Goal: Transaction & Acquisition: Purchase product/service

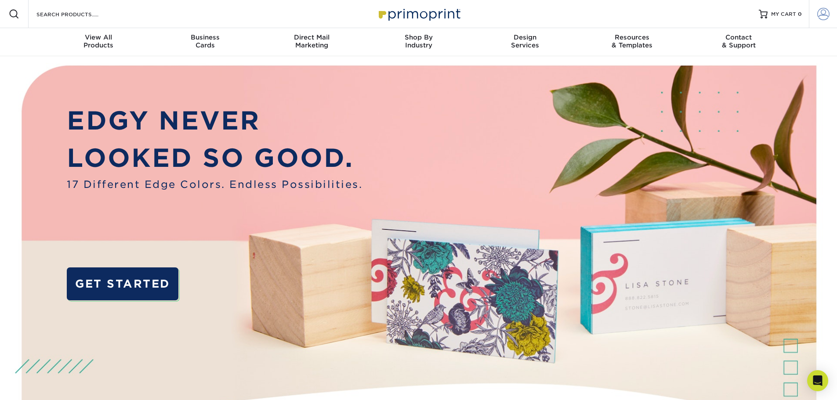
click at [823, 15] on span at bounding box center [823, 14] width 12 height 12
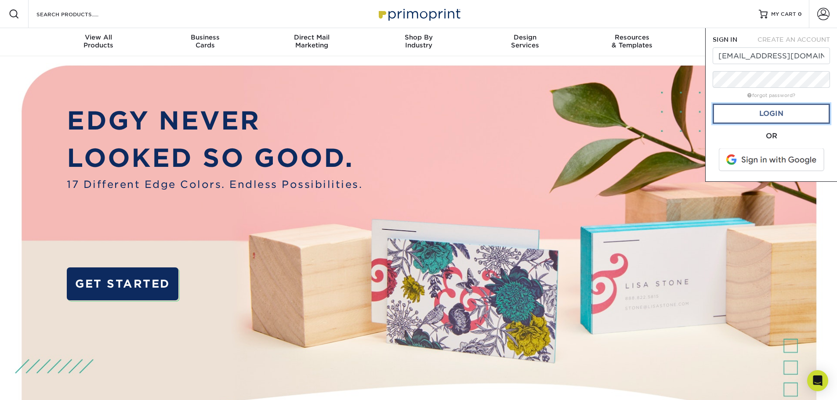
click at [775, 112] on link "Login" at bounding box center [771, 114] width 117 height 20
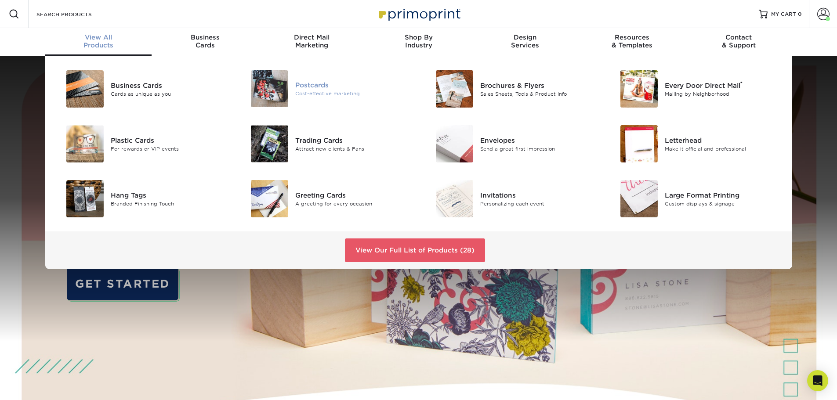
click at [323, 89] on div "Postcards" at bounding box center [353, 85] width 116 height 10
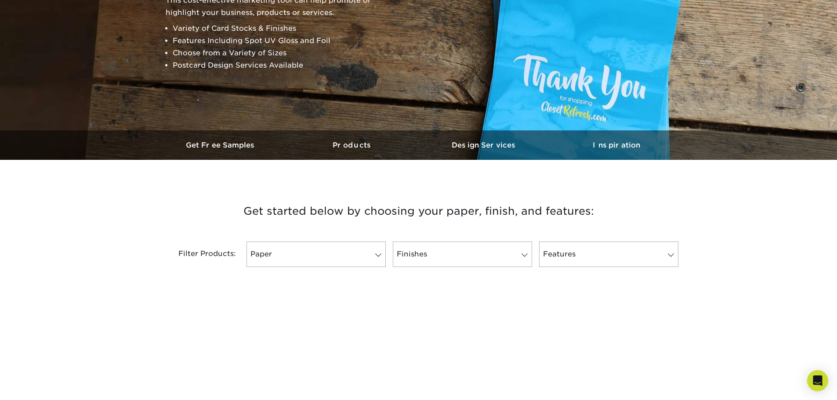
scroll to position [176, 0]
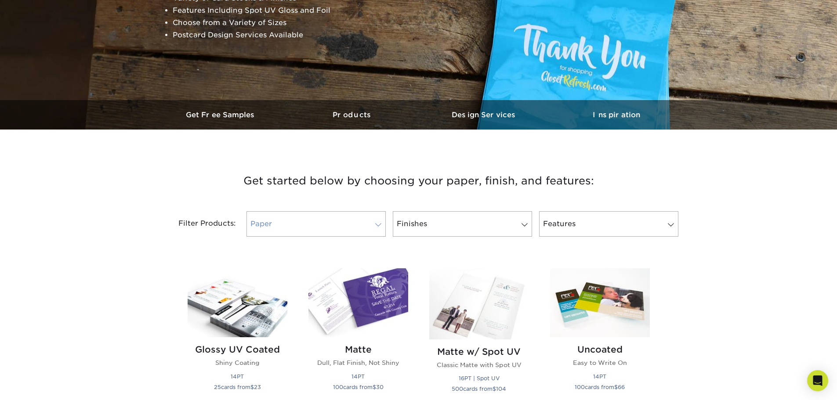
click at [354, 221] on link "Paper" at bounding box center [316, 223] width 139 height 25
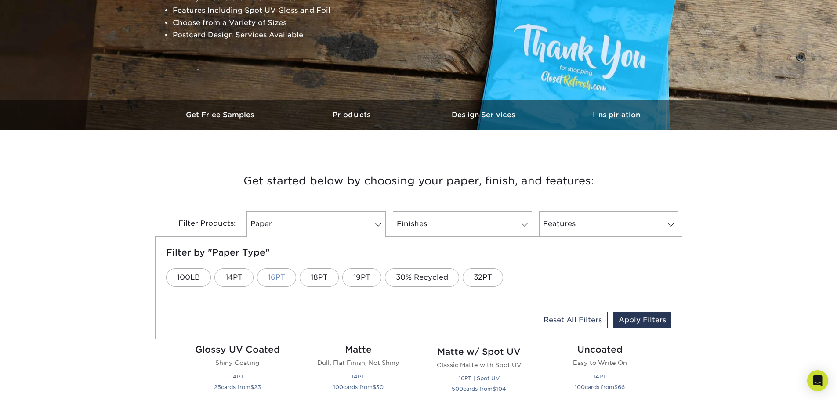
click at [280, 274] on link "16PT" at bounding box center [276, 278] width 39 height 18
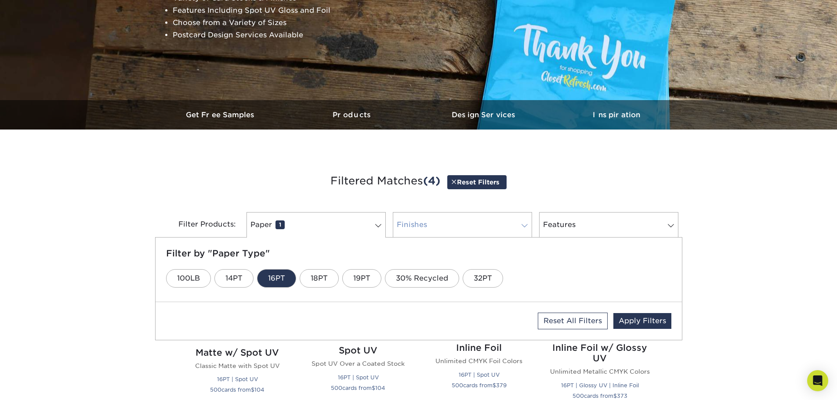
click at [455, 223] on link "Finishes 0" at bounding box center [462, 224] width 139 height 25
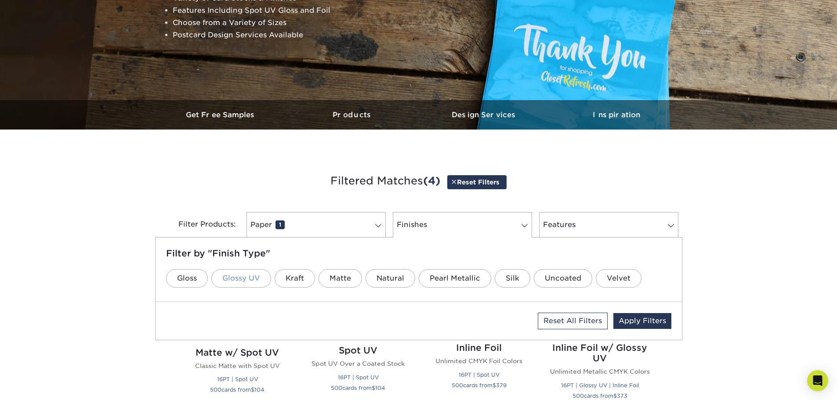
click at [238, 278] on link "Glossy UV" at bounding box center [241, 278] width 60 height 18
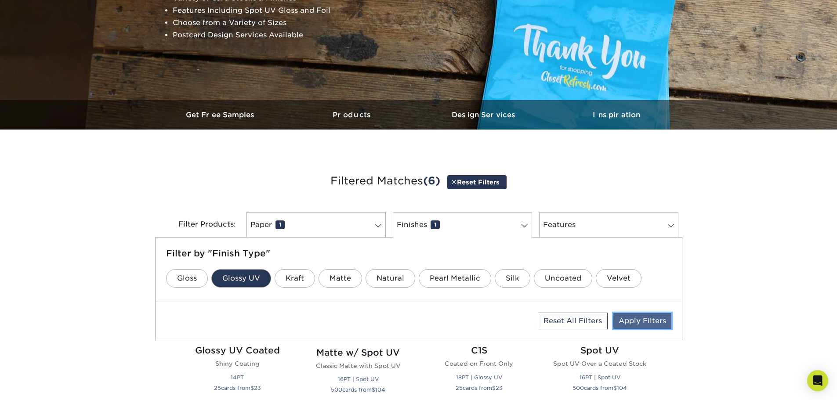
click at [631, 320] on link "Apply Filters" at bounding box center [642, 321] width 58 height 16
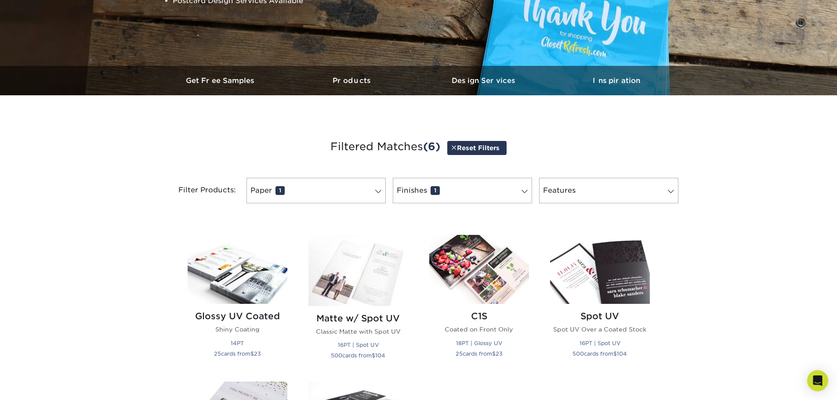
scroll to position [308, 0]
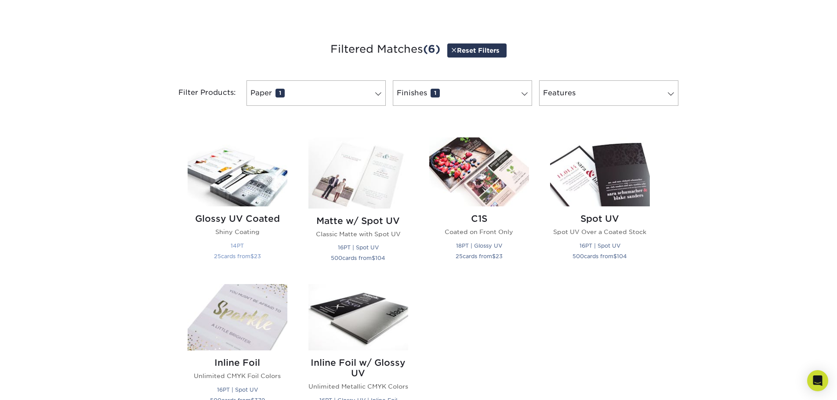
click at [225, 223] on h2 "Glossy UV Coated" at bounding box center [238, 219] width 100 height 11
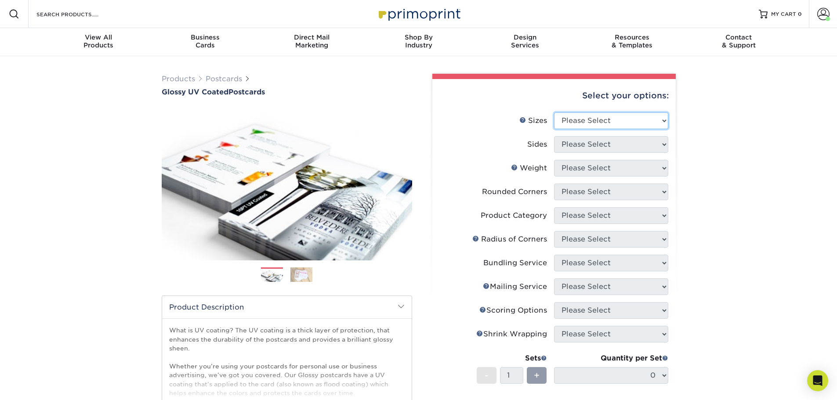
click at [654, 122] on select "Please Select 1.5" x 7" 2" x 4" 2" x 6" 2" x 7" 2" x 8" 2.12" x 5.5" 2.12" x 5.…" at bounding box center [611, 120] width 114 height 17
select select "4.00x6.00"
click at [554, 112] on select "Please Select 1.5" x 7" 2" x 4" 2" x 6" 2" x 7" 2" x 8" 2.12" x 5.5" 2.12" x 5.…" at bounding box center [611, 120] width 114 height 17
click at [595, 145] on select "Please Select Print Both Sides Print Front Only" at bounding box center [611, 144] width 114 height 17
select select "13abbda7-1d64-4f25-8bb2-c179b224825d"
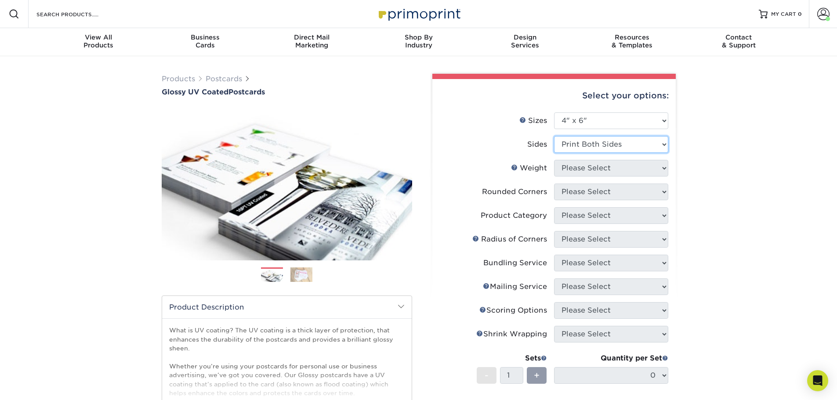
click at [554, 136] on select "Please Select Print Both Sides Print Front Only" at bounding box center [611, 144] width 114 height 17
click at [604, 172] on select "Please Select 14PT 16PT 18PT C1S" at bounding box center [611, 168] width 114 height 17
select select "16PT"
click at [554, 160] on select "Please Select 14PT 16PT 18PT C1S" at bounding box center [611, 168] width 114 height 17
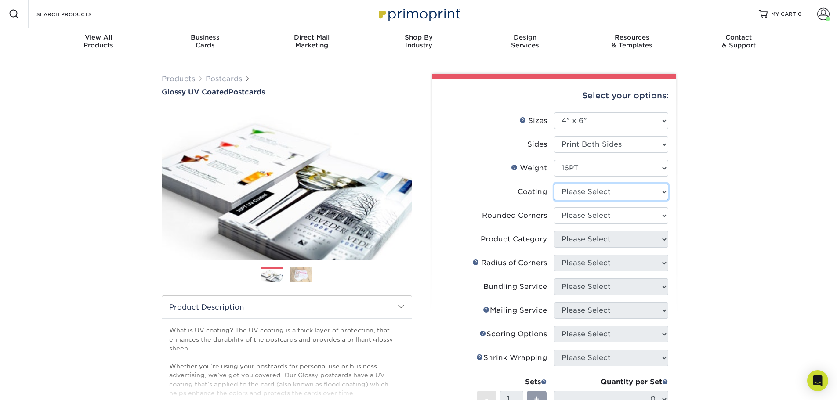
click at [593, 194] on select at bounding box center [611, 192] width 114 height 17
select select "ae367451-b2b8-45df-a344-0f05b6a12993"
click at [554, 184] on select at bounding box center [611, 192] width 114 height 17
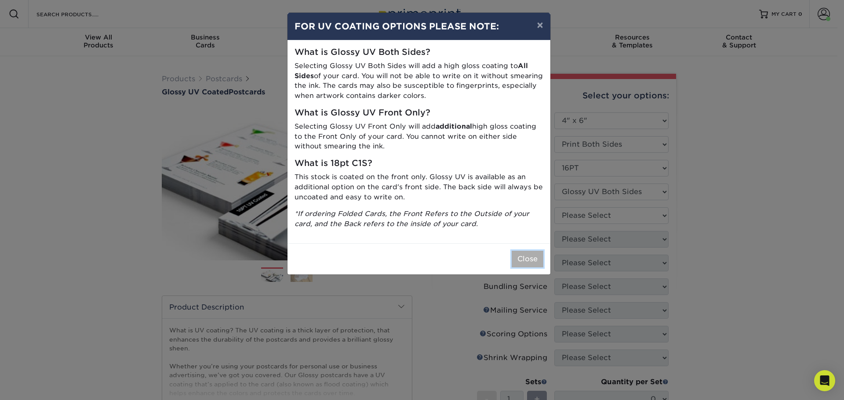
click at [535, 261] on button "Close" at bounding box center [528, 259] width 32 height 17
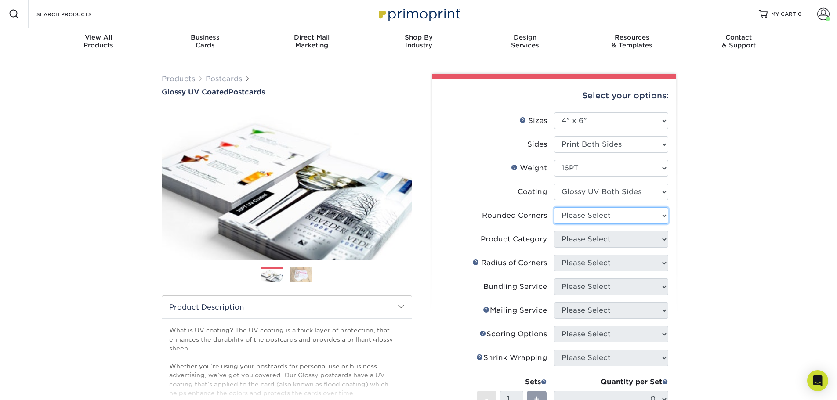
click at [607, 214] on select "Please Select Yes - Round 4 Corners No" at bounding box center [611, 215] width 114 height 17
select select "0"
click at [554, 207] on select "Please Select Yes - Round 4 Corners No" at bounding box center [611, 215] width 114 height 17
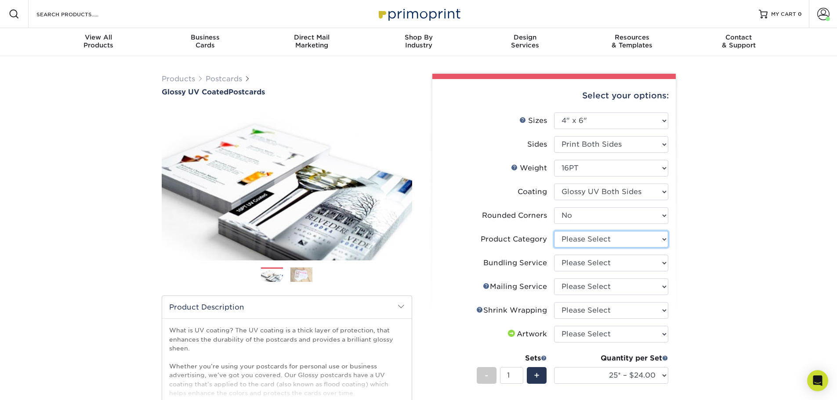
click at [595, 243] on select "Please Select Postcards" at bounding box center [611, 239] width 114 height 17
select select "9b7272e0-d6c8-4c3c-8e97-d3a1bcdab858"
click at [554, 231] on select "Please Select Postcards" at bounding box center [611, 239] width 114 height 17
click at [590, 266] on select "Please Select No Bundling Services Yes, Bundles of 50 (+2 Days) Yes, Bundles of…" at bounding box center [611, 263] width 114 height 17
select select "58689abb-25c0-461c-a4c3-a80b627d6649"
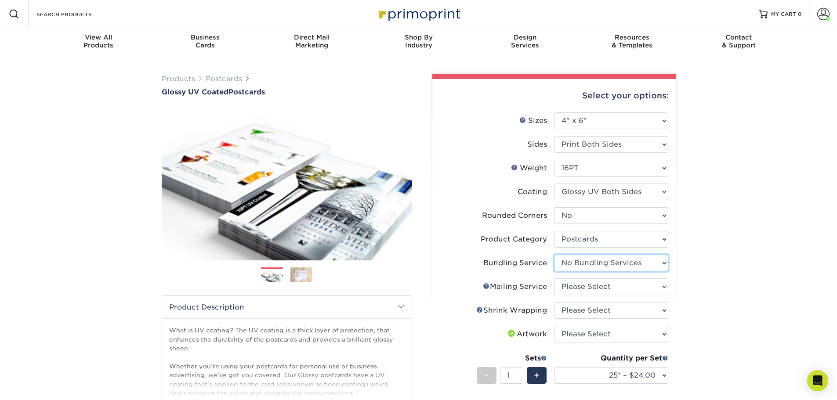
click at [554, 255] on select "Please Select No Bundling Services Yes, Bundles of 50 (+2 Days) Yes, Bundles of…" at bounding box center [611, 263] width 114 height 17
click at [593, 290] on select "Please Select No Direct Mailing Service No, I will mail/stamp/imprint Direct Ma…" at bounding box center [611, 287] width 114 height 17
select select "3e5e9bdd-d78a-4c28-a41d-fe1407925ca6"
click at [554, 279] on select "Please Select No Direct Mailing Service No, I will mail/stamp/imprint Direct Ma…" at bounding box center [611, 287] width 114 height 17
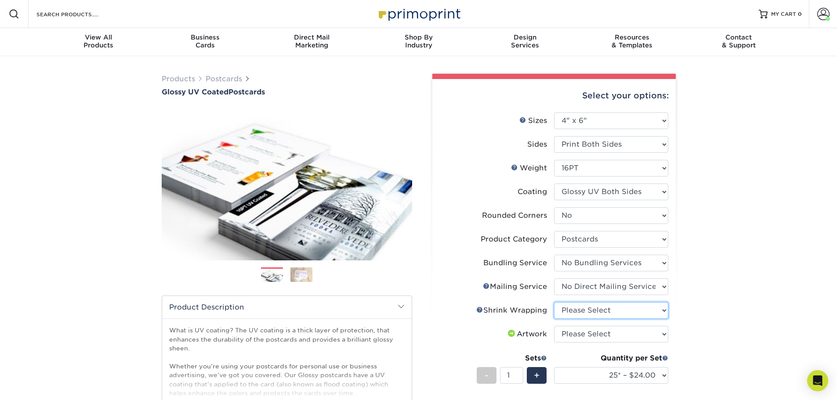
click at [597, 310] on select "Please Select No Shrink Wrapping Shrink Wrap 100 Per Package Shrink Wrap 50 Per…" at bounding box center [611, 310] width 114 height 17
select select "c8749376-e7da-41d0-b3dc-647faf84d907"
click at [554, 302] on select "Please Select No Shrink Wrapping Shrink Wrap 100 Per Package Shrink Wrap 50 Per…" at bounding box center [611, 310] width 114 height 17
click at [594, 338] on select "Please Select I will upload files I need a design - $150" at bounding box center [611, 334] width 114 height 17
select select "upload"
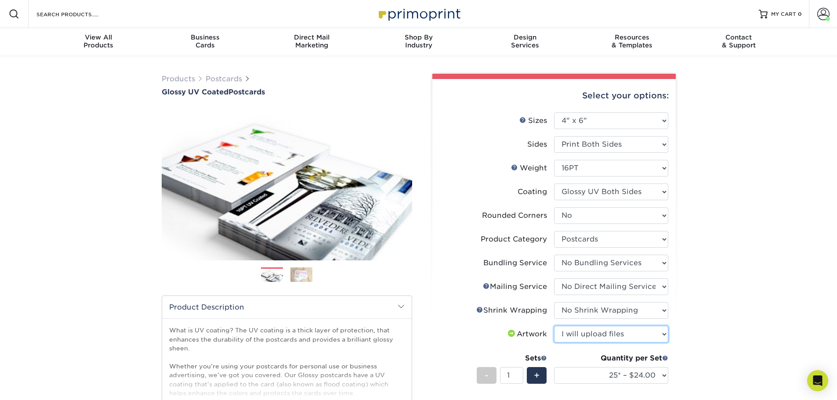
click at [554, 326] on select "Please Select I will upload files I need a design - $150" at bounding box center [611, 334] width 114 height 17
click at [561, 372] on select "25* – $24.00 50* – $28.00 75* – $34.00 100* – $41.00 250* – $74.00 500 – $88.00…" at bounding box center [611, 375] width 114 height 17
select select "5000 – $304.00"
click at [554, 367] on select "25* – $24.00 50* – $28.00 75* – $34.00 100* – $41.00 250* – $74.00 500 – $88.00…" at bounding box center [611, 375] width 114 height 17
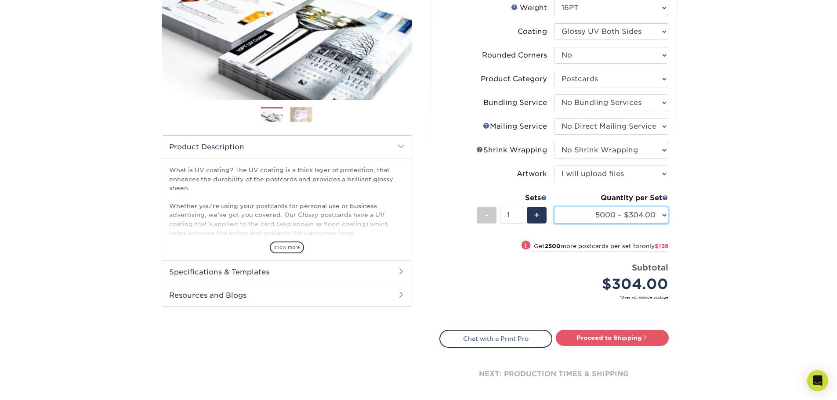
scroll to position [176, 0]
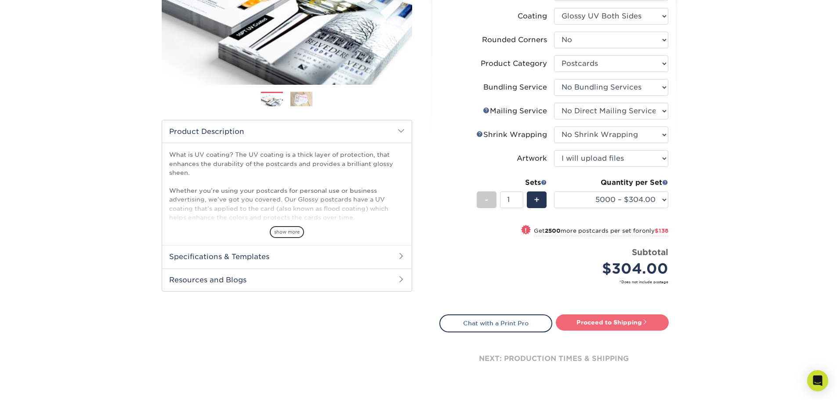
click at [613, 320] on link "Proceed to Shipping" at bounding box center [612, 323] width 113 height 16
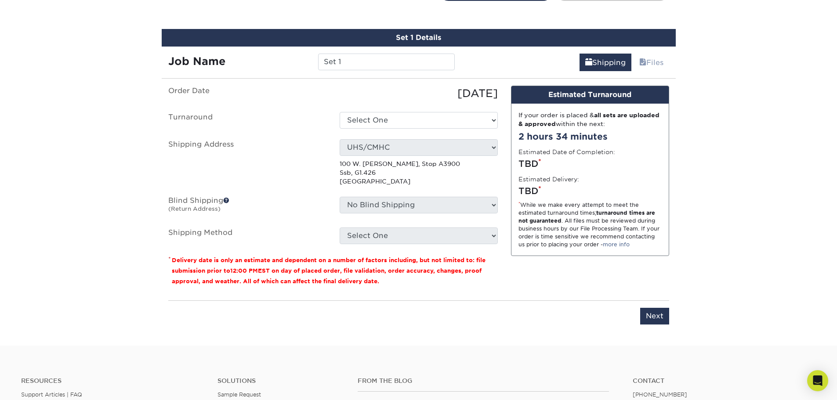
scroll to position [515, 0]
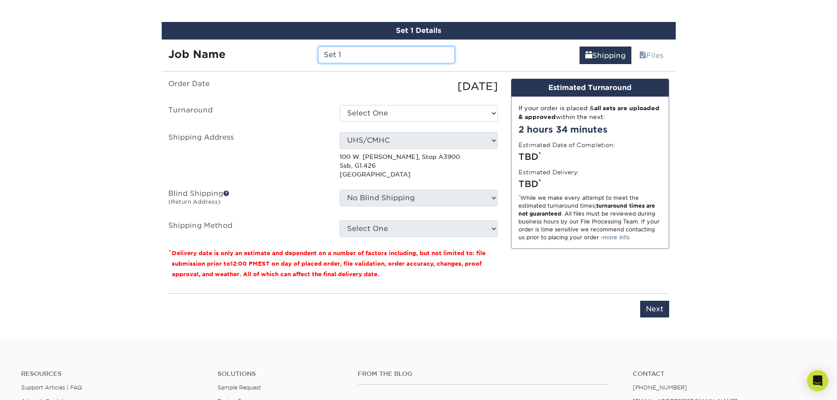
click at [346, 56] on input "Set 1" at bounding box center [386, 55] width 137 height 17
drag, startPoint x: 346, startPoint y: 56, endPoint x: 312, endPoint y: 87, distance: 46.4
click at [312, 87] on div "Set 1 Details Job Name Set 1 Shipping Files You've choosen mailing services! If…" at bounding box center [419, 175] width 514 height 306
type input "Thrive postcards 2025"
click at [362, 118] on select "Select One 2-4 Business Days 2 Day Next Business Day" at bounding box center [419, 113] width 158 height 17
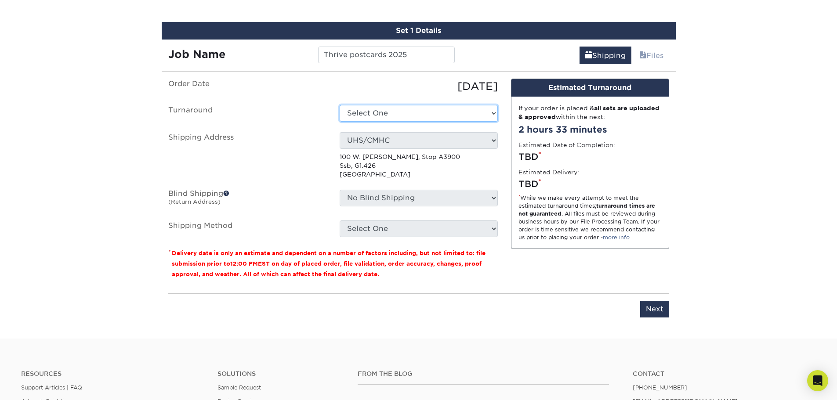
select select "32a655cc-249c-455c-bdd0-eebfba7b1c8e"
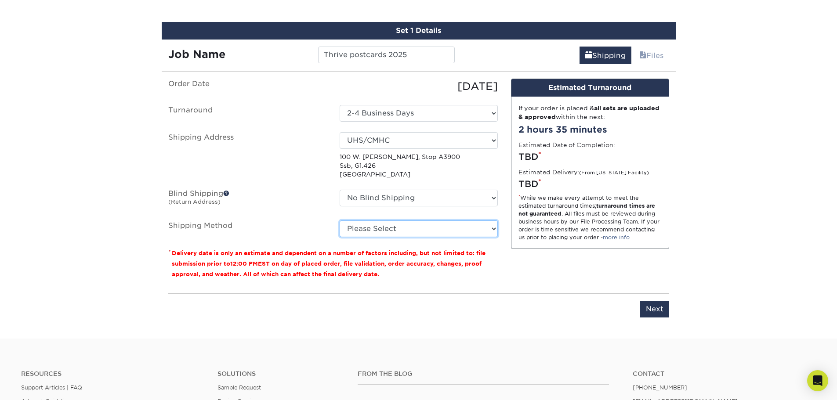
click at [369, 229] on select "Please Select Ground Shipping (+$41.60) 3 Day Shipping Service (+$68.70) 2 Day …" at bounding box center [419, 229] width 158 height 17
select select "03"
click at [340, 221] on select "Please Select Ground Shipping (+$41.60) 3 Day Shipping Service (+$68.70) 2 Day …" at bounding box center [419, 229] width 158 height 17
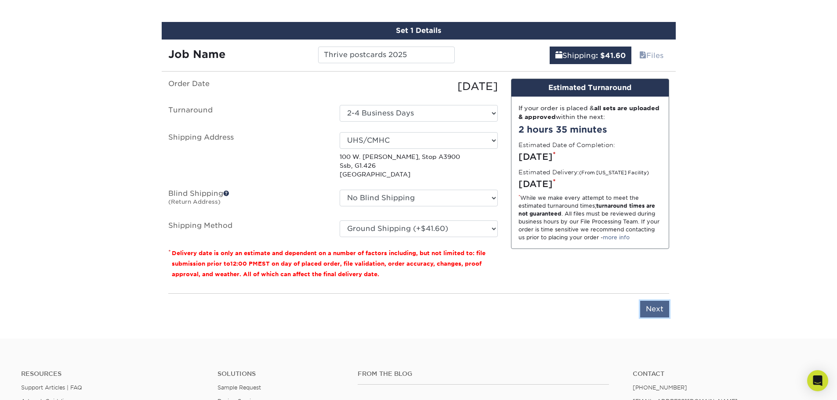
click at [651, 309] on input "Next" at bounding box center [654, 309] width 29 height 17
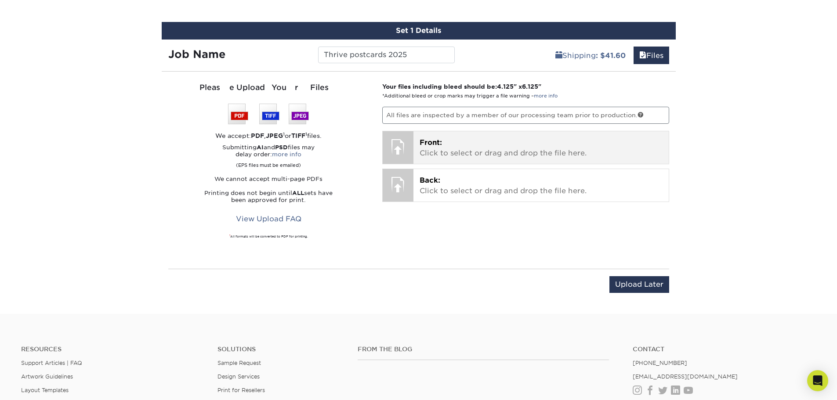
click at [469, 148] on p "Front: Click to select or drag and drop the file here." at bounding box center [541, 148] width 243 height 21
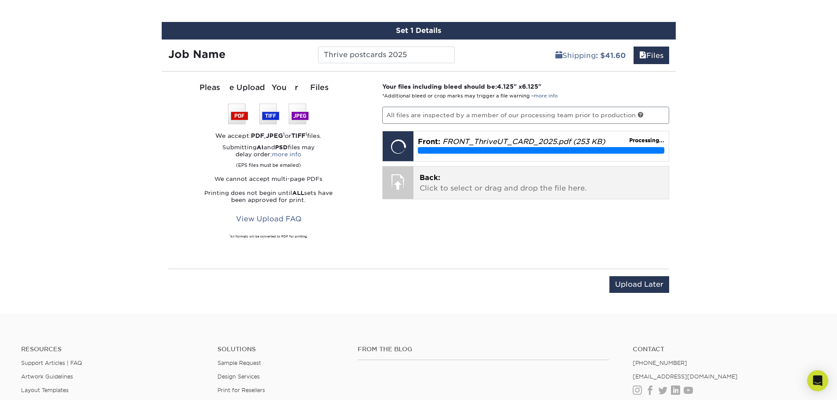
click at [450, 182] on p "Back: Click to select or drag and drop the file here." at bounding box center [541, 183] width 243 height 21
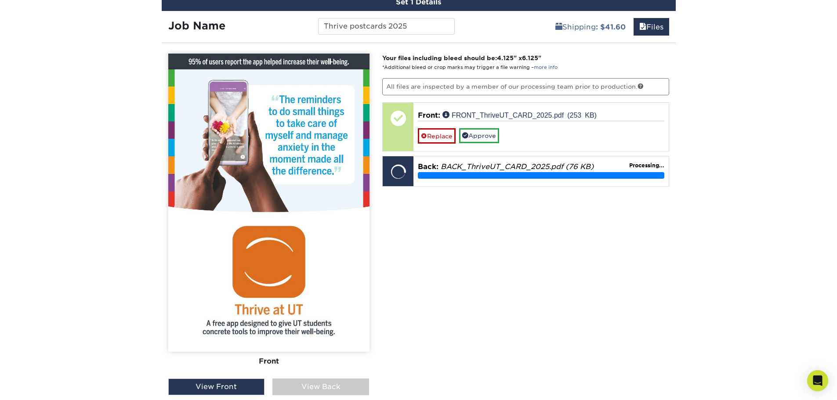
scroll to position [559, 0]
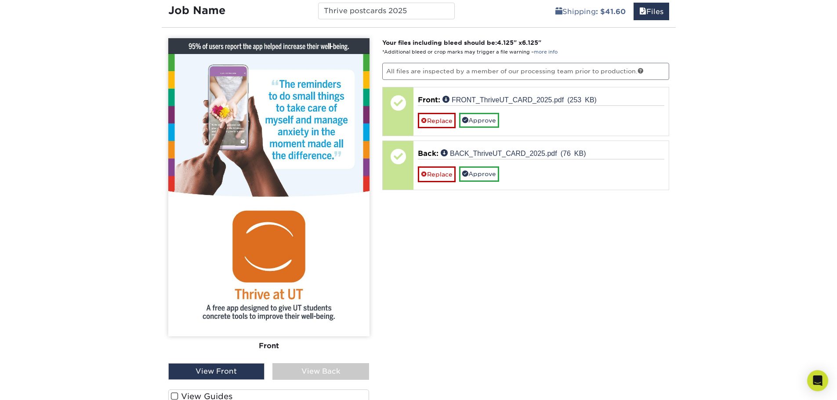
click at [314, 368] on div "View Back" at bounding box center [320, 371] width 97 height 17
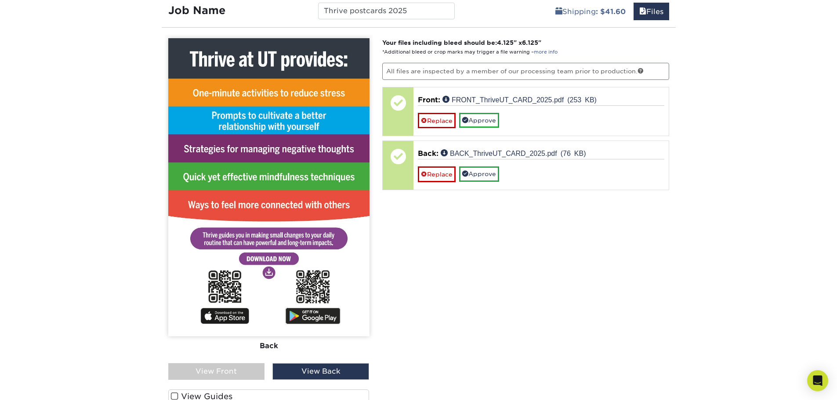
click at [233, 370] on div "View Front" at bounding box center [216, 371] width 97 height 17
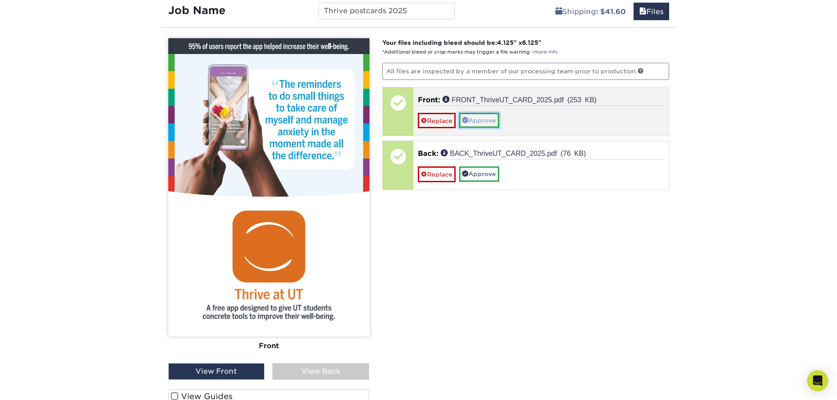
click at [490, 123] on link "Approve" at bounding box center [479, 120] width 40 height 15
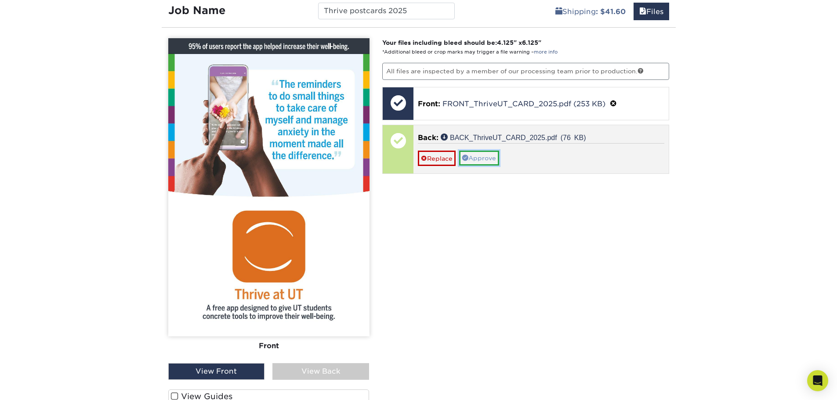
click at [477, 155] on link "Approve" at bounding box center [479, 158] width 40 height 15
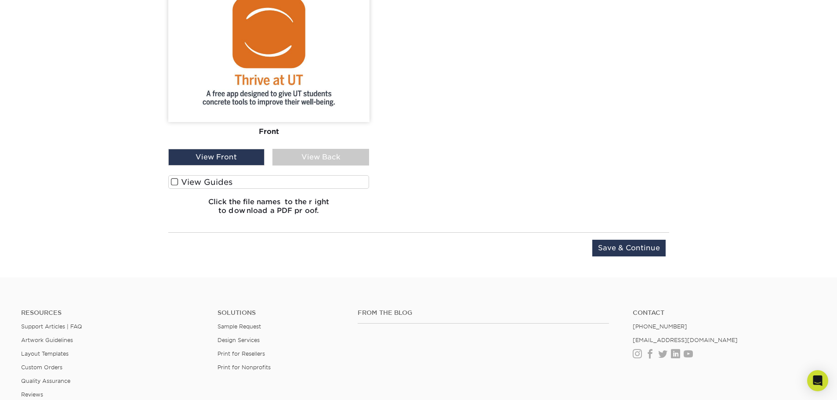
scroll to position [778, 0]
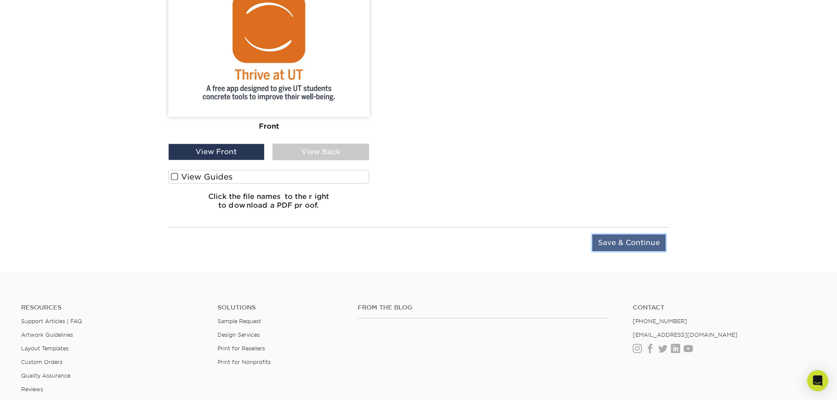
click at [628, 238] on input "Save & Continue" at bounding box center [628, 243] width 73 height 17
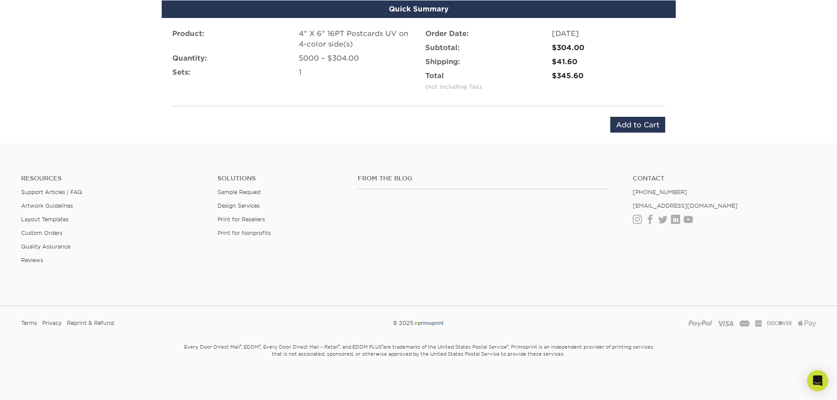
scroll to position [604, 0]
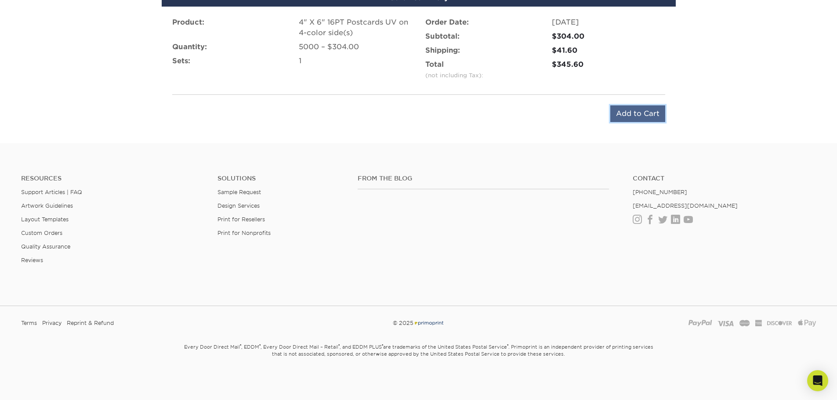
click at [631, 108] on input "Add to Cart" at bounding box center [637, 113] width 55 height 17
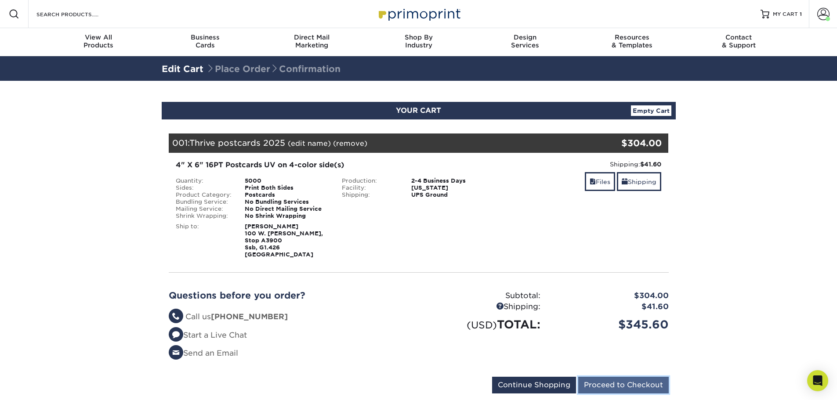
click at [627, 384] on input "Proceed to Checkout" at bounding box center [623, 385] width 91 height 17
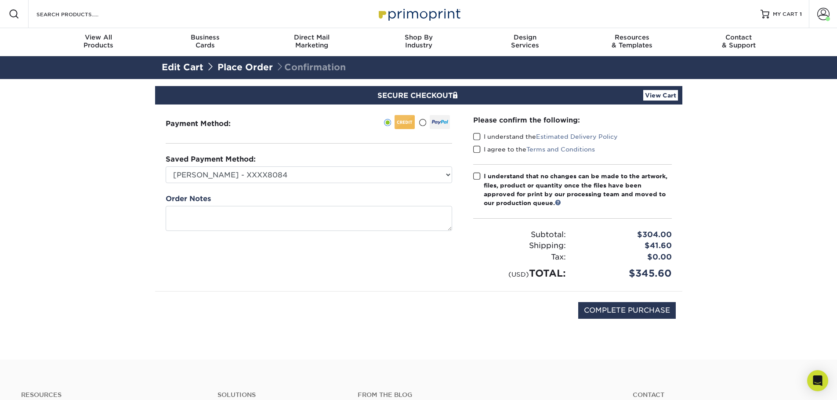
click at [476, 137] on span at bounding box center [476, 137] width 7 height 8
click at [0, 0] on input "I understand the Estimated Delivery Policy" at bounding box center [0, 0] width 0 height 0
click at [476, 145] on span at bounding box center [476, 149] width 7 height 8
click at [0, 0] on input "I agree to the Terms and Conditions" at bounding box center [0, 0] width 0 height 0
click at [475, 177] on span at bounding box center [476, 176] width 7 height 8
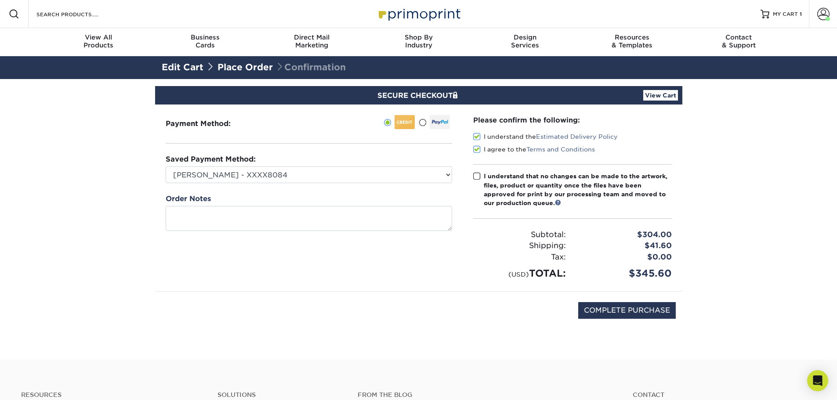
click at [0, 0] on input "I understand that no changes can be made to the artwork, files, product or quan…" at bounding box center [0, 0] width 0 height 0
click at [604, 314] on input "COMPLETE PURCHASE" at bounding box center [627, 310] width 98 height 17
type input "PROCESSING, PLEASE WAIT..."
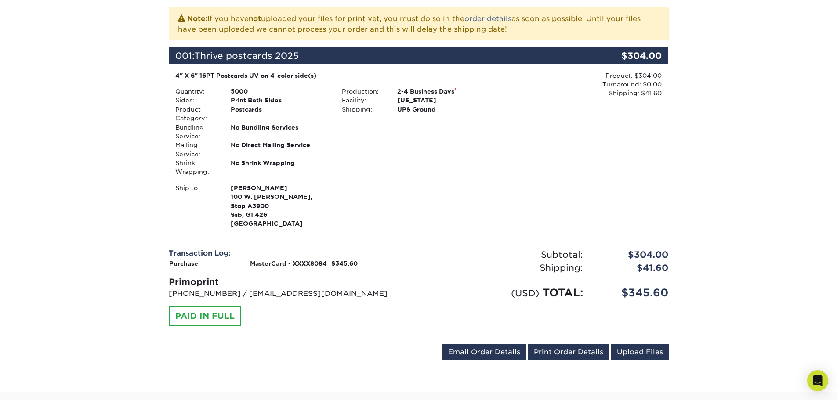
scroll to position [220, 0]
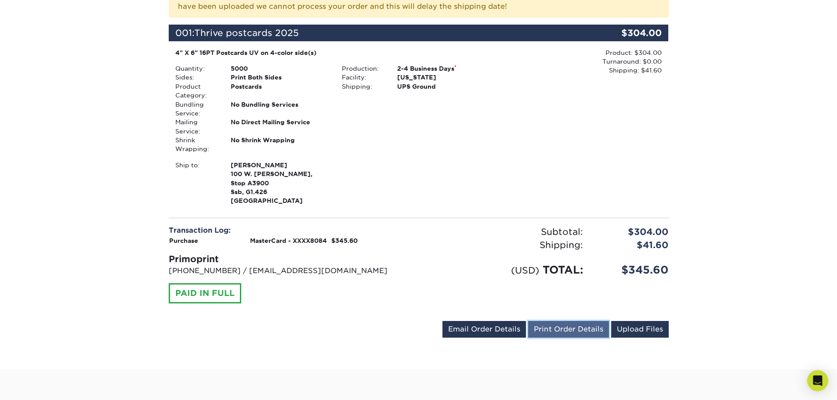
click at [573, 330] on link "Print Order Details" at bounding box center [568, 329] width 81 height 17
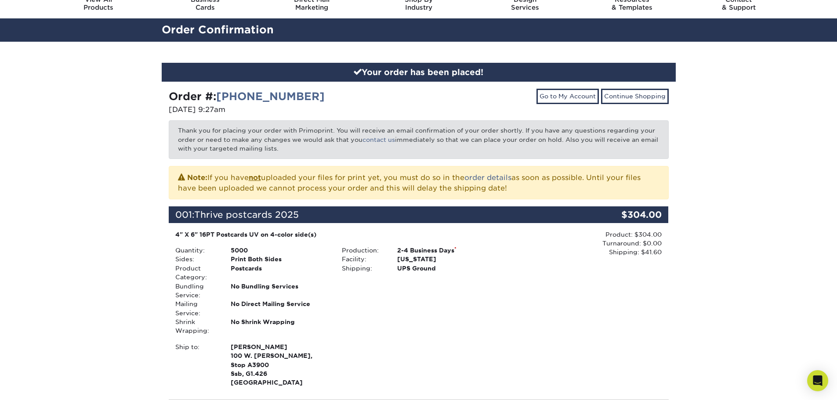
scroll to position [0, 0]
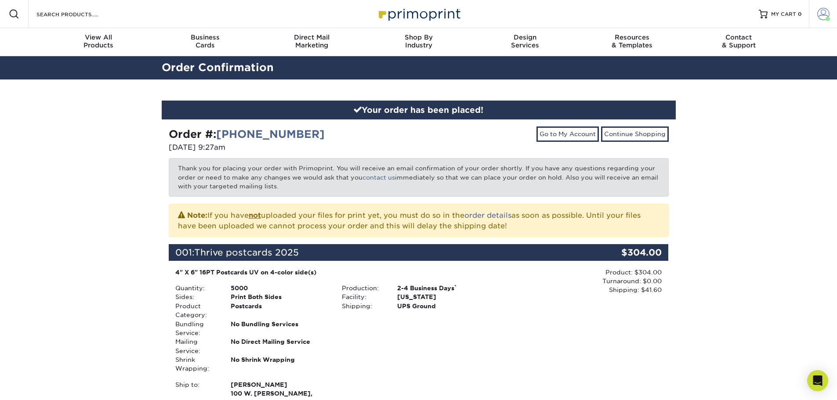
click at [816, 15] on link "Account" at bounding box center [823, 14] width 28 height 28
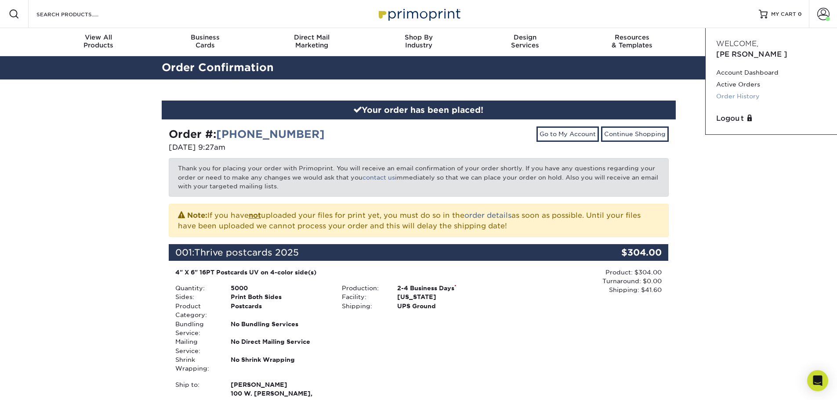
click at [746, 91] on link "Order History" at bounding box center [771, 97] width 110 height 12
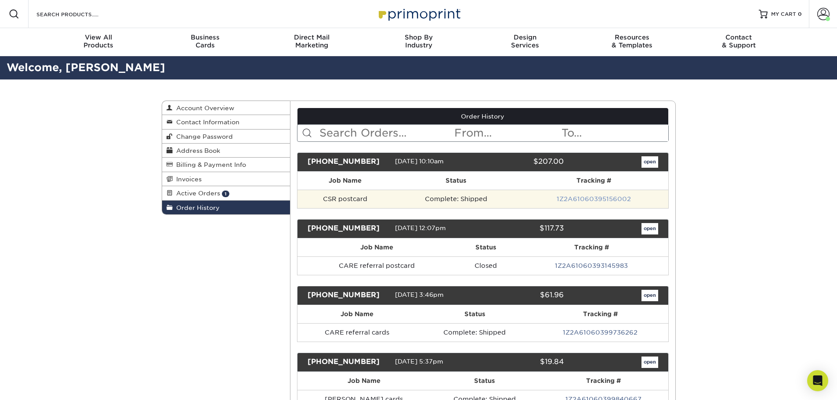
click at [576, 200] on link "1Z2A61060395156002" at bounding box center [594, 199] width 74 height 7
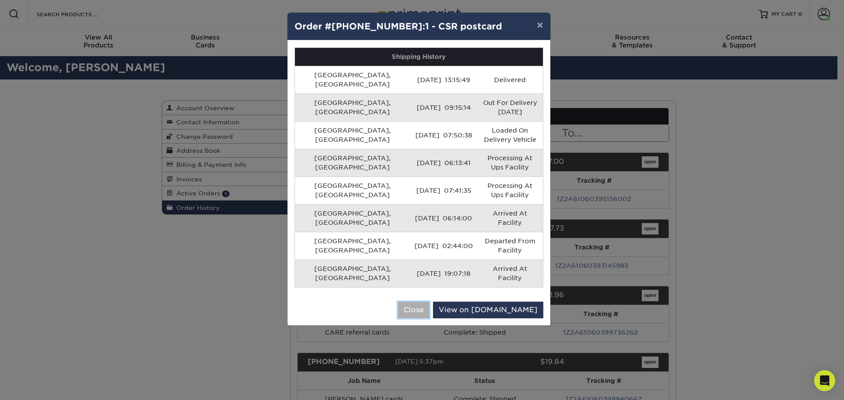
click at [429, 302] on button "Close" at bounding box center [414, 310] width 32 height 17
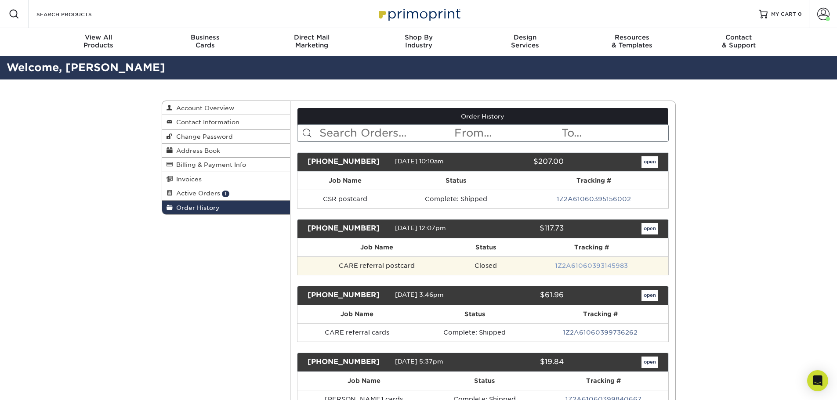
click at [564, 265] on link "1Z2A61060393145983" at bounding box center [591, 265] width 73 height 7
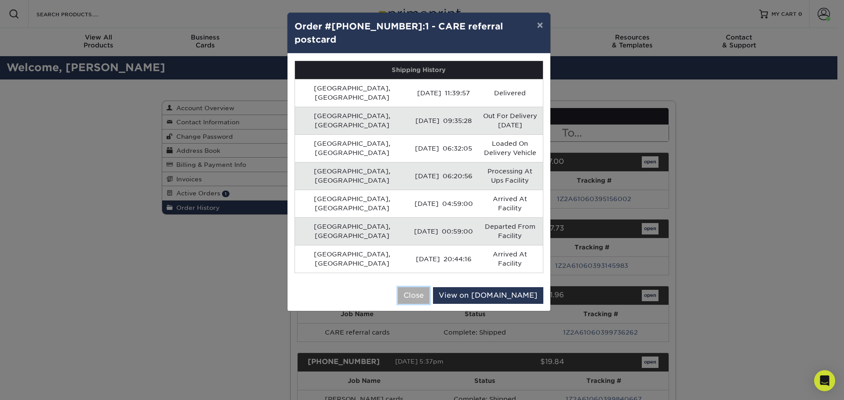
click at [429, 287] on button "Close" at bounding box center [414, 295] width 32 height 17
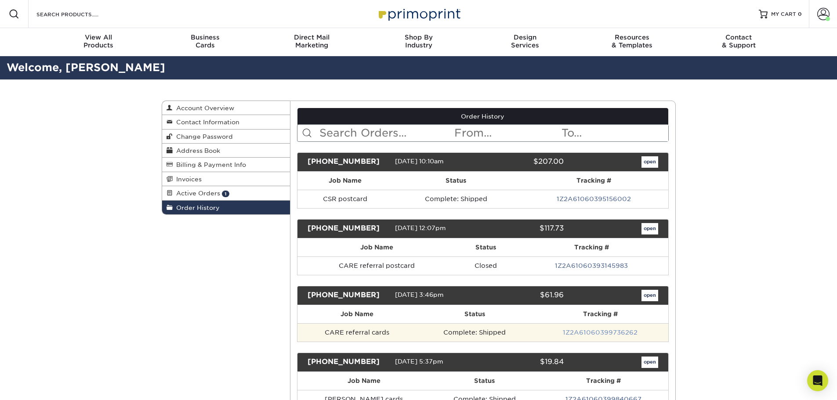
click at [604, 329] on link "1Z2A61060399736262" at bounding box center [600, 332] width 75 height 7
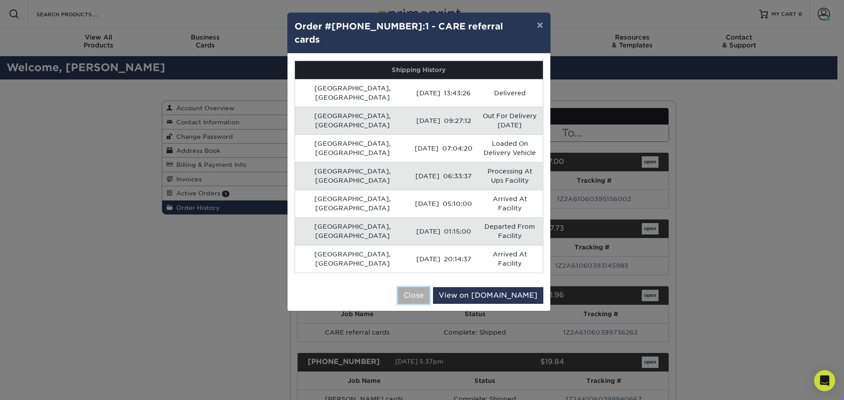
click at [429, 287] on button "Close" at bounding box center [414, 295] width 32 height 17
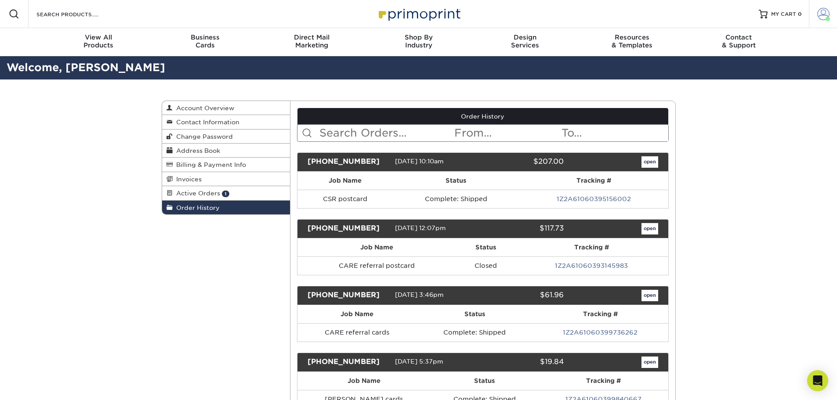
click at [824, 11] on span at bounding box center [823, 14] width 12 height 12
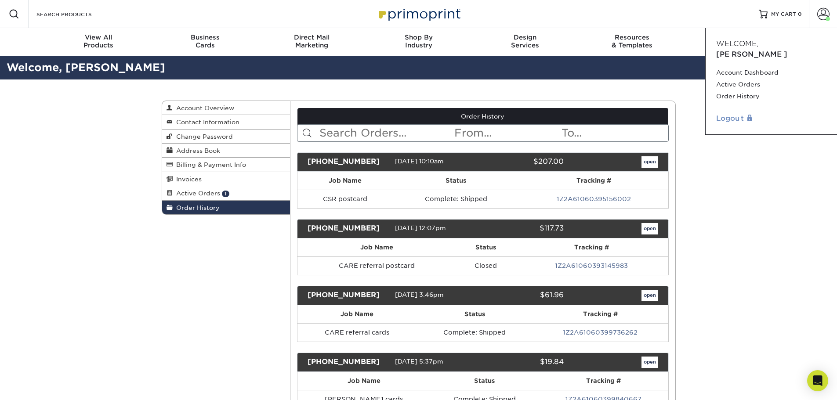
click at [729, 113] on link "Logout" at bounding box center [771, 118] width 110 height 11
